Goal: Task Accomplishment & Management: Manage account settings

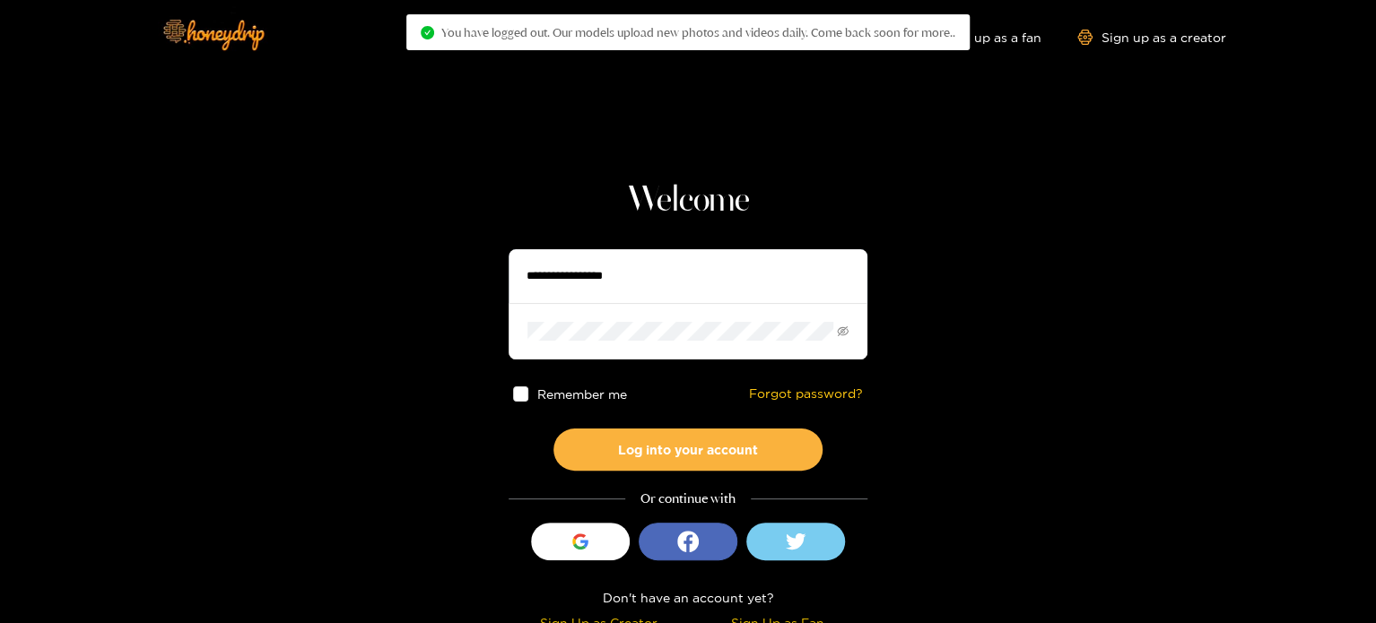
click at [700, 268] on input "text" at bounding box center [688, 276] width 359 height 54
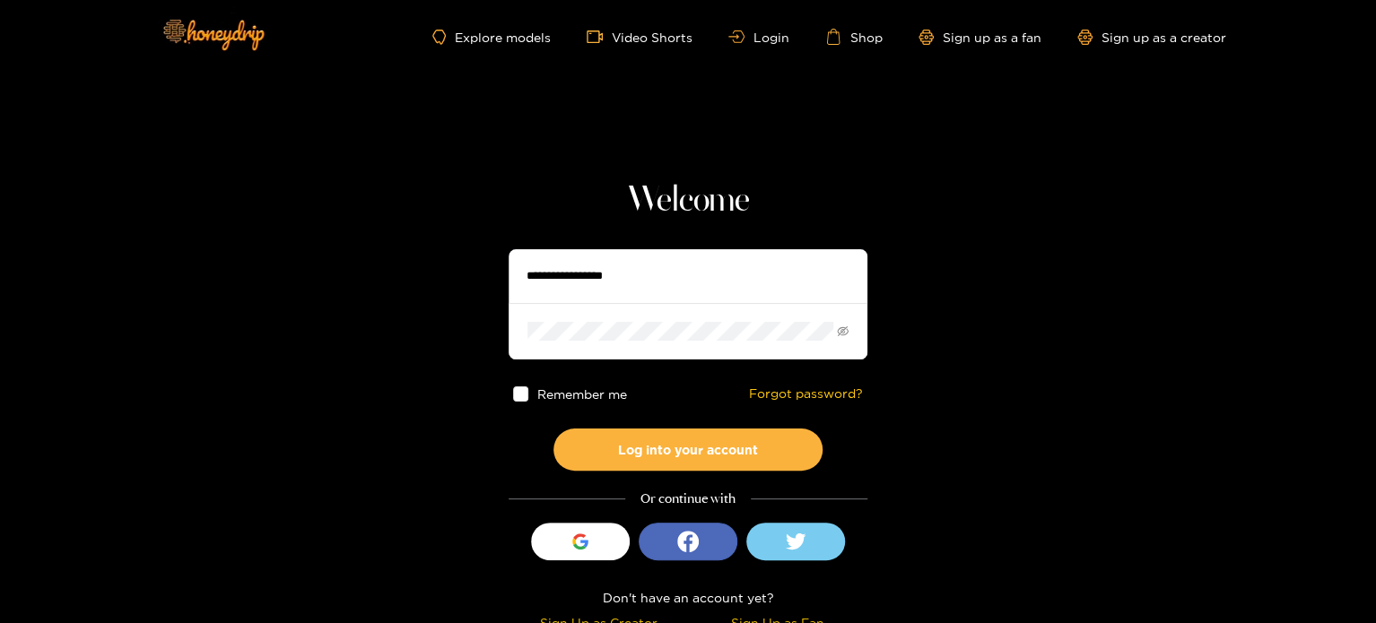
paste input "**********"
type input "**********"
click at [554, 429] on button "Log into your account" at bounding box center [688, 450] width 269 height 42
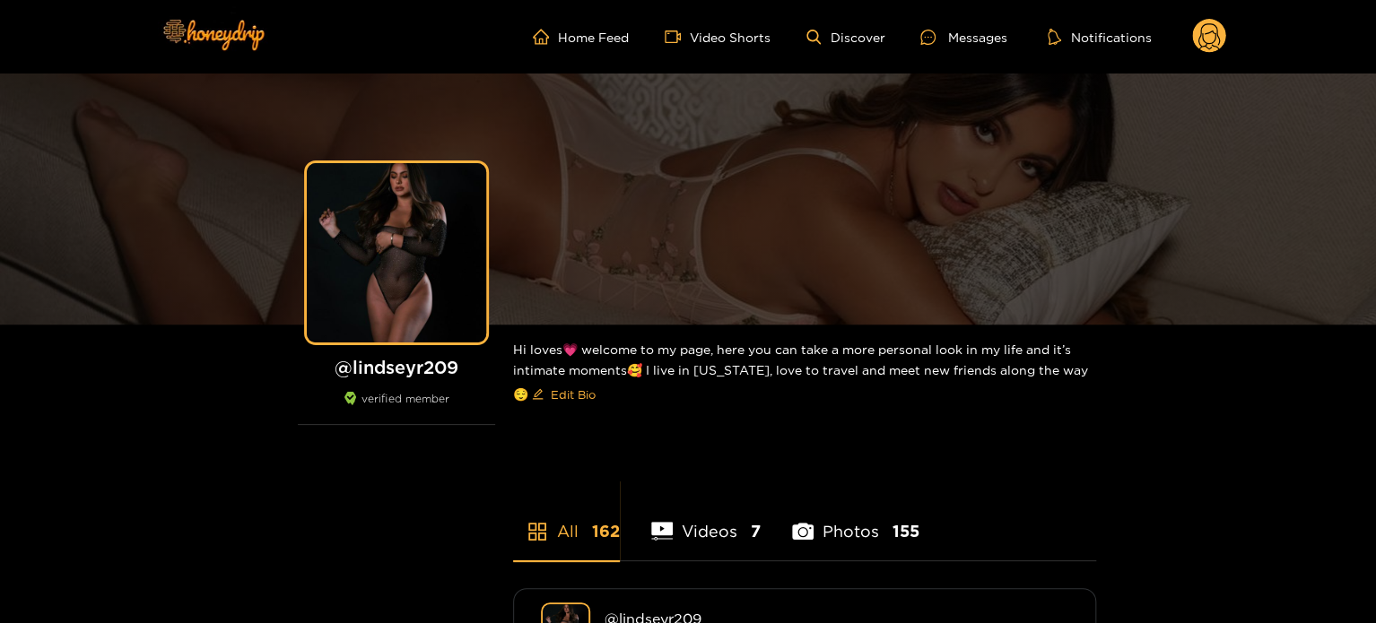
click at [1178, 34] on ul "Home Feed Video Shorts Discover Messages Notifications" at bounding box center [879, 37] width 693 height 36
click at [1215, 43] on circle at bounding box center [1209, 36] width 34 height 34
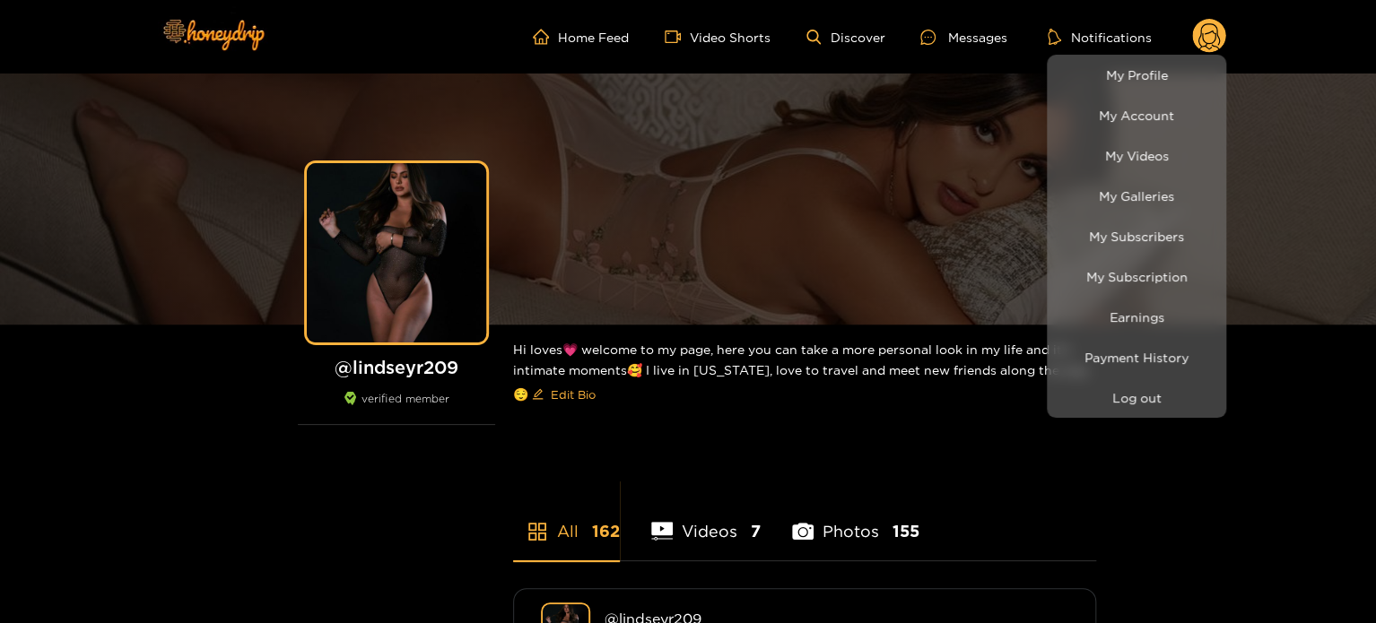
click at [1215, 43] on div at bounding box center [688, 311] width 1376 height 623
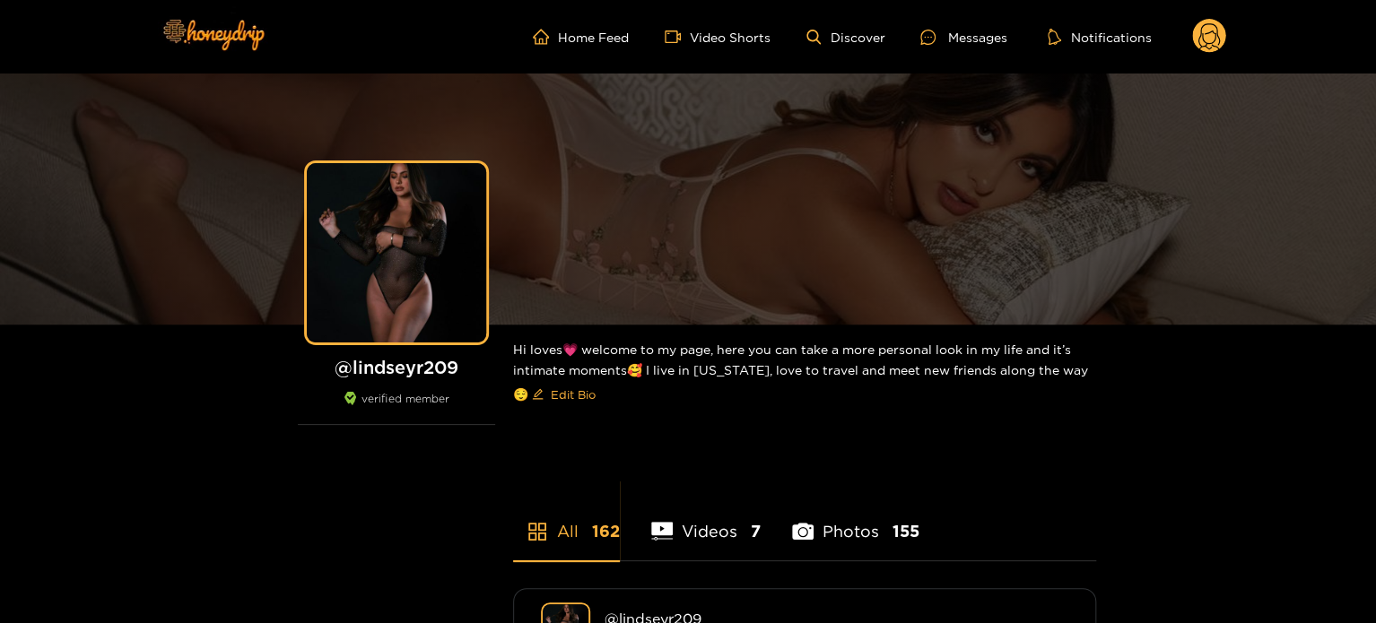
click at [1215, 43] on circle at bounding box center [1209, 36] width 34 height 34
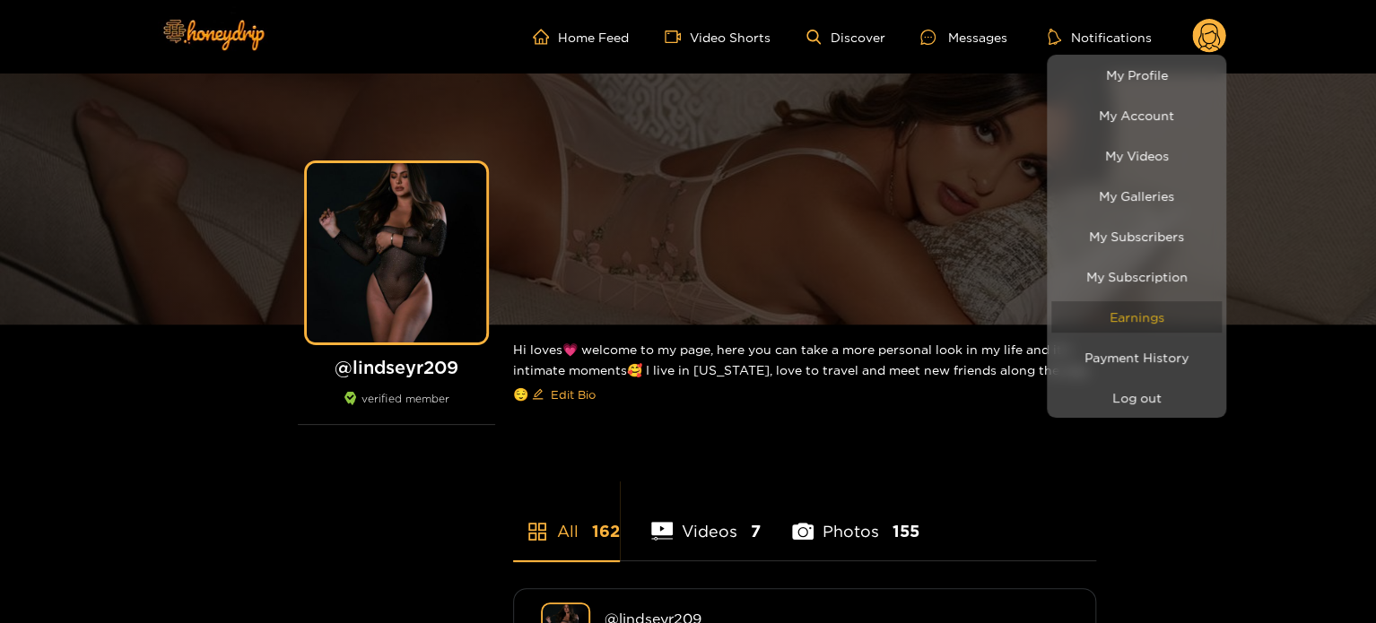
click at [1129, 321] on link "Earnings" at bounding box center [1136, 316] width 170 height 31
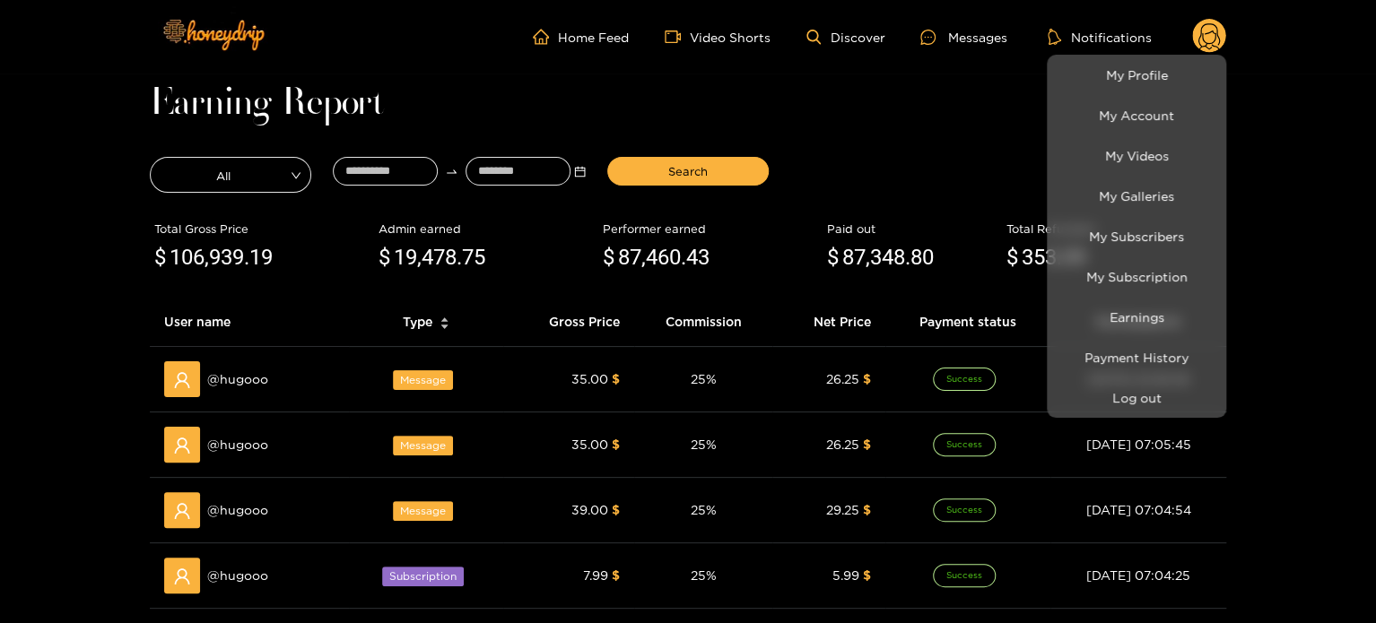
click at [400, 153] on div at bounding box center [688, 311] width 1376 height 623
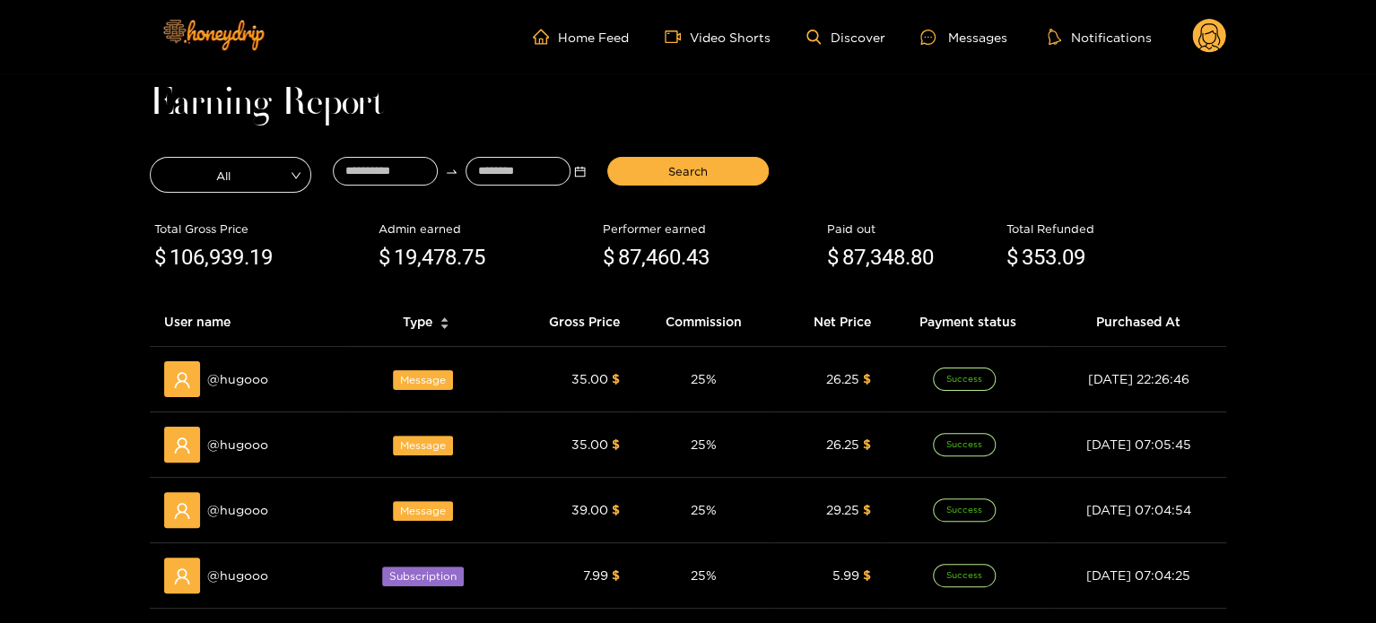
click at [397, 156] on div at bounding box center [459, 175] width 275 height 45
click at [394, 164] on input at bounding box center [385, 171] width 105 height 29
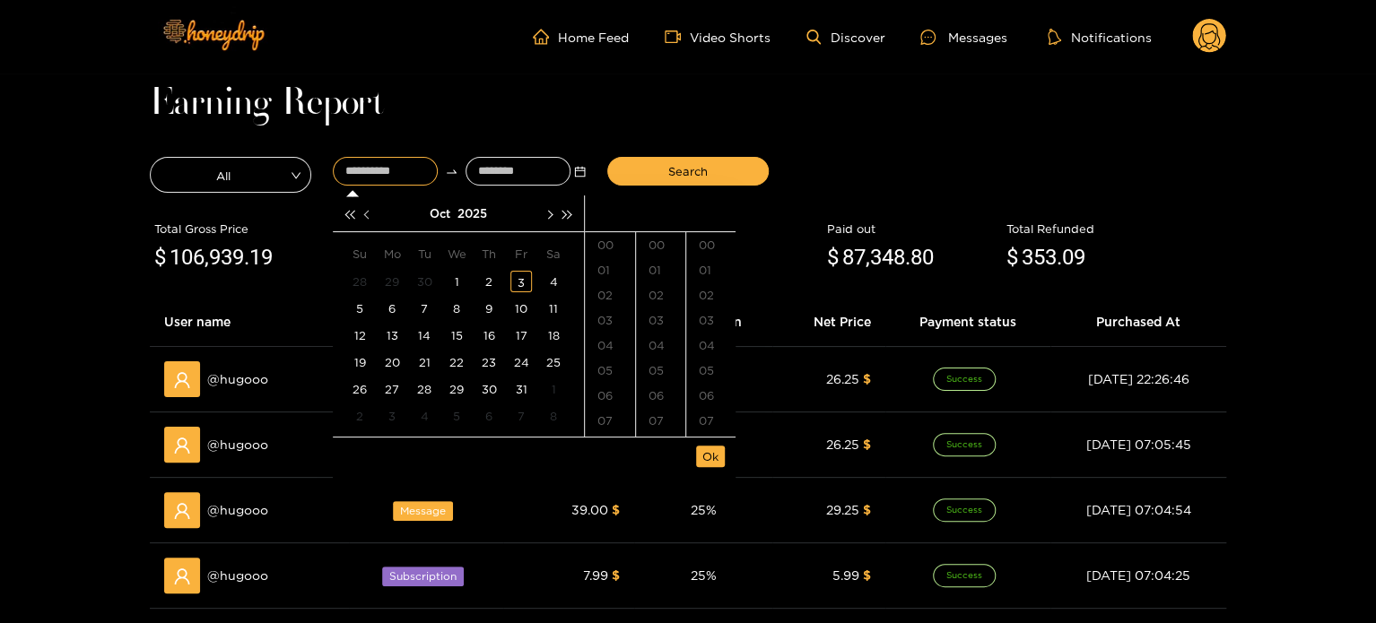
click at [371, 221] on button "button" at bounding box center [368, 214] width 19 height 36
click at [549, 214] on span "button" at bounding box center [549, 214] width 9 height 9
click at [486, 279] on div "2" at bounding box center [489, 282] width 22 height 22
click at [733, 342] on ul "00 01 02 03 04 05 06 07 08 09 10 11 12 13 14 15 16 17 18 19 20 21 22 23 24 25 2…" at bounding box center [710, 334] width 50 height 205
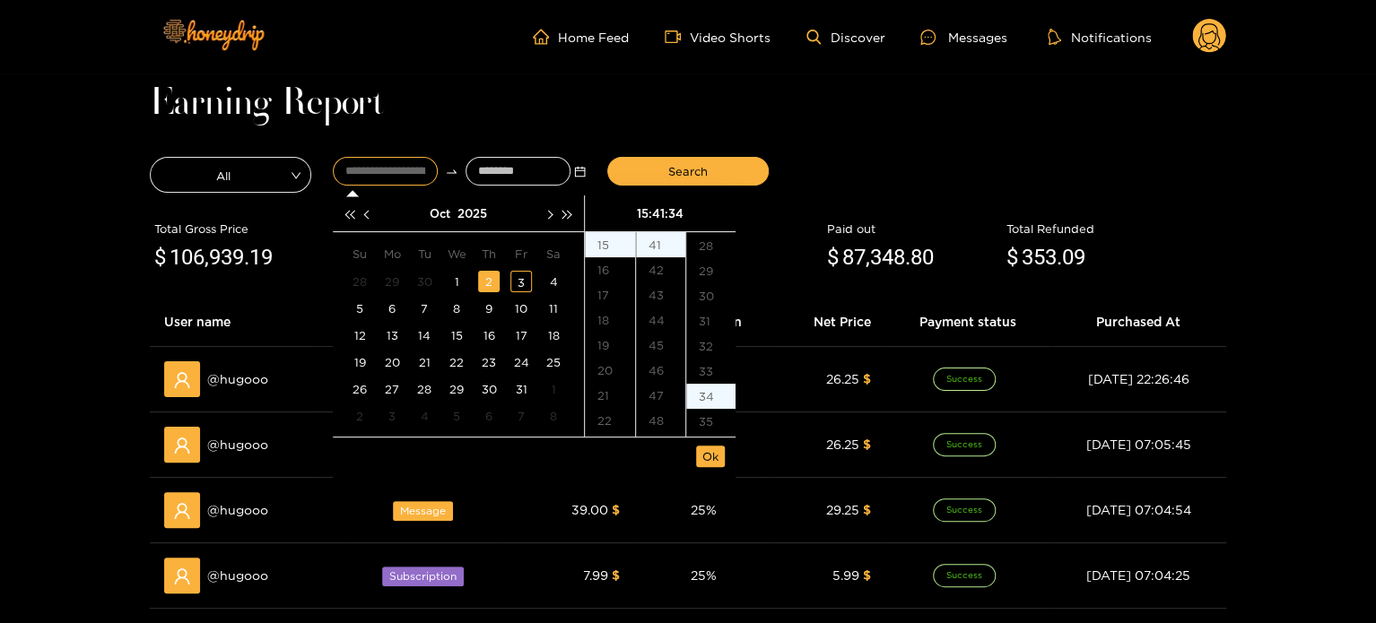
scroll to position [689, 0]
click at [632, 334] on div "19" at bounding box center [610, 345] width 50 height 25
click at [636, 366] on div "46" at bounding box center [660, 370] width 49 height 25
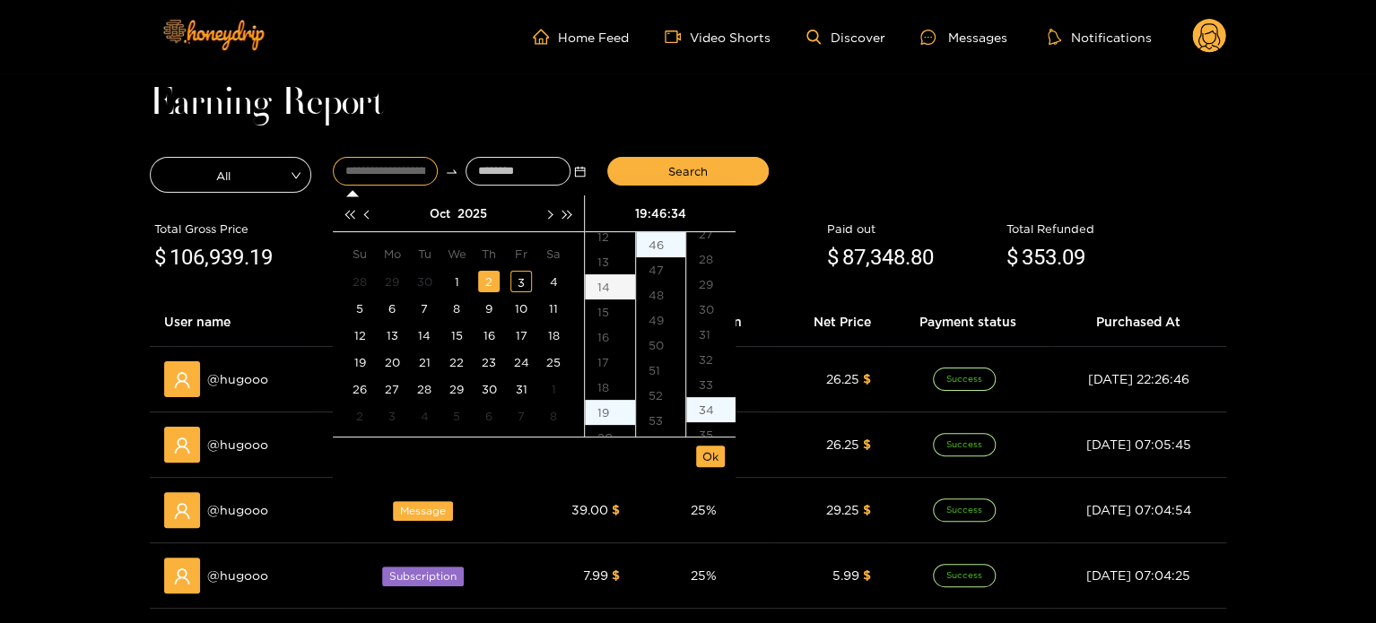
click at [602, 290] on div "14" at bounding box center [610, 287] width 50 height 25
click at [685, 375] on ul "00 01 02 03 04 05 06 07 08 09 10 11 12 13 14 15 16 17 18 19 20 21 22 23 24 25 2…" at bounding box center [710, 334] width 50 height 205
click at [652, 238] on div "20" at bounding box center [660, 249] width 49 height 25
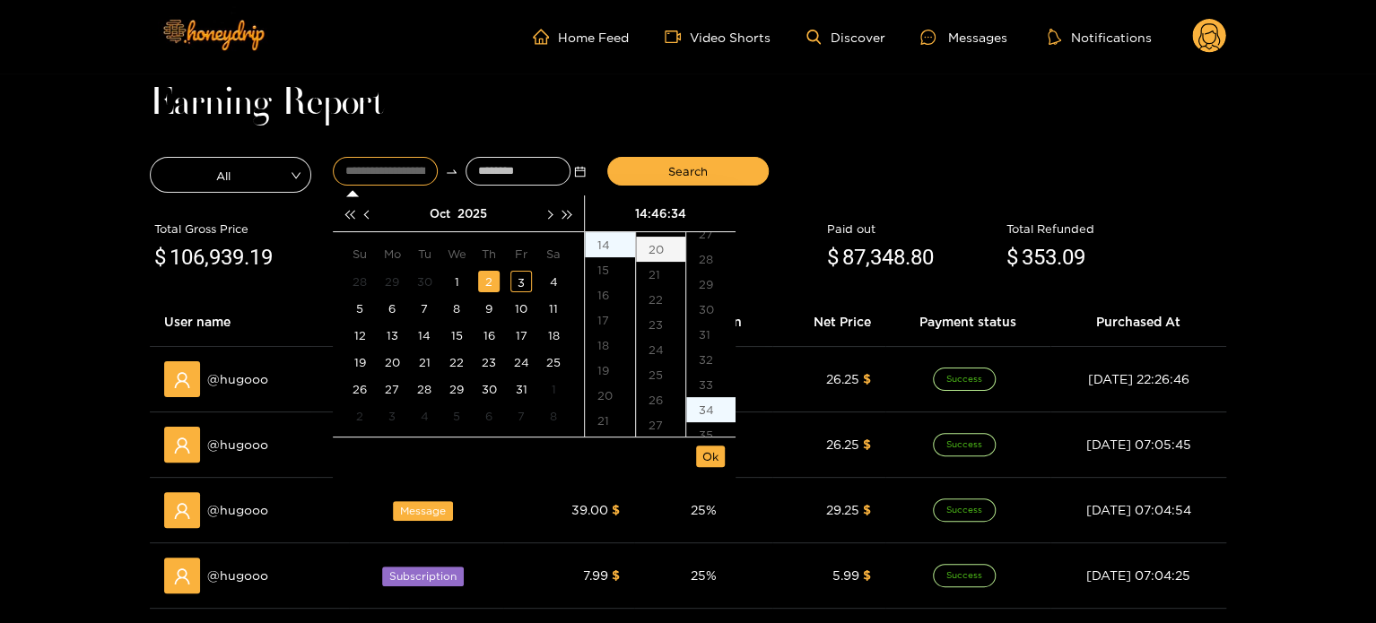
type input "**********"
click at [707, 461] on span "Ok" at bounding box center [710, 457] width 16 height 18
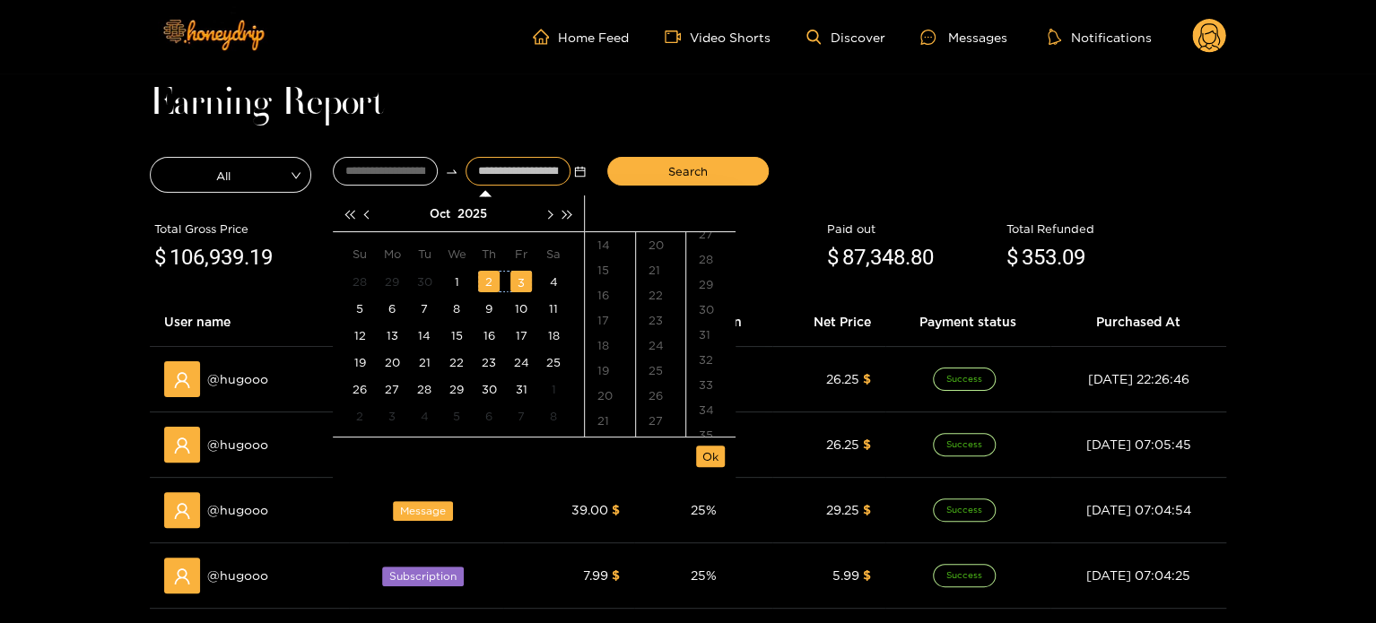
click at [517, 275] on div "3" at bounding box center [521, 282] width 22 height 22
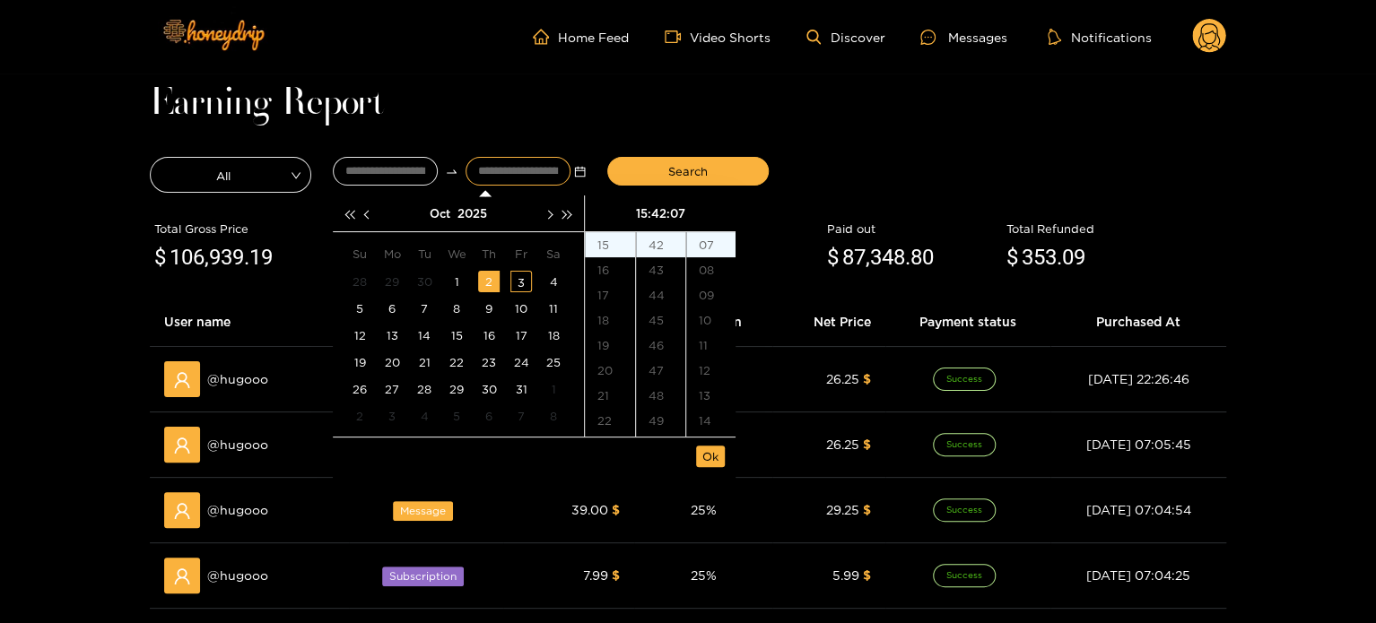
type input "**********"
click at [714, 454] on span "Ok" at bounding box center [710, 457] width 16 height 18
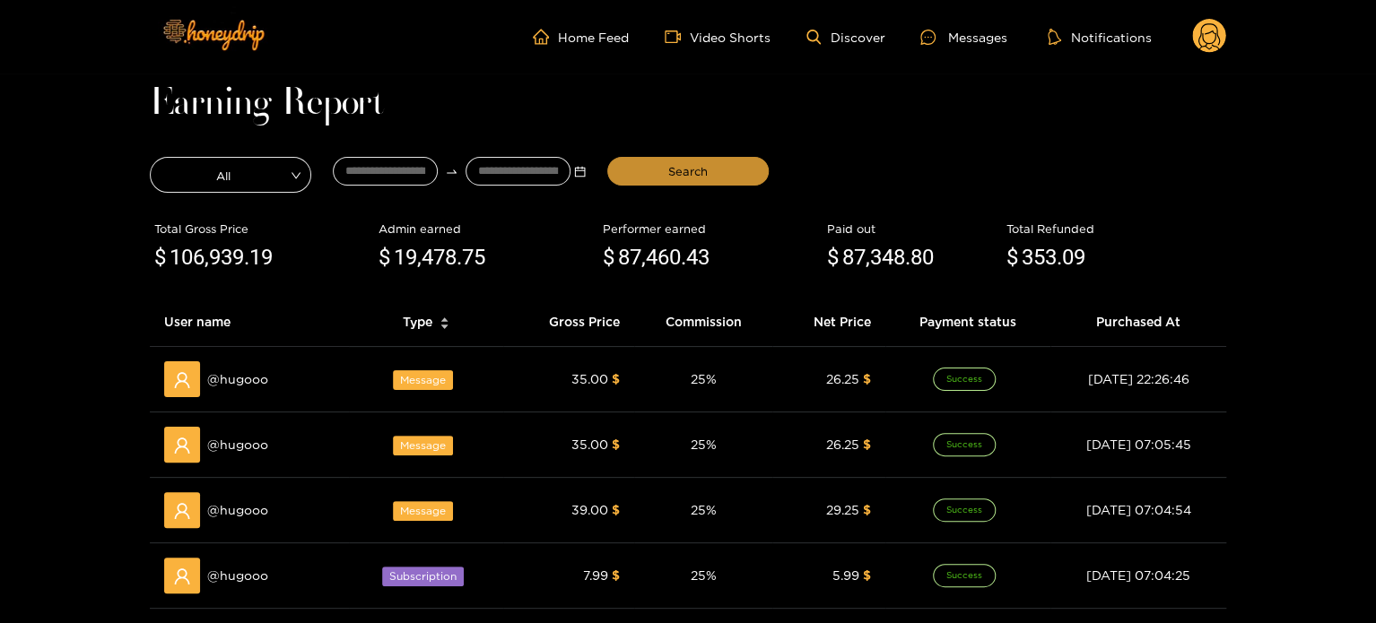
click at [703, 164] on span "Search" at bounding box center [687, 171] width 39 height 18
